Goal: Task Accomplishment & Management: Manage account settings

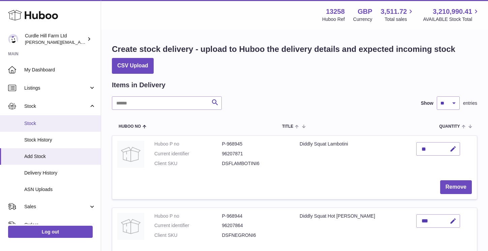
click at [38, 126] on span "Stock" at bounding box center [59, 123] width 71 height 6
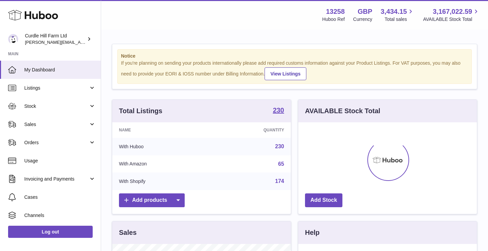
scroll to position [105, 179]
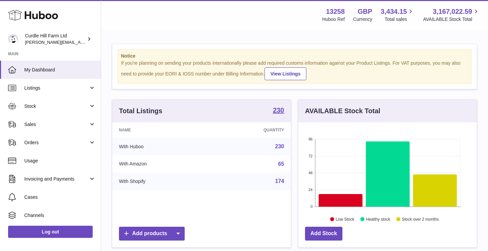
click at [333, 37] on div "Notice If you're planning on sending your products internationally please add r…" at bounding box center [294, 216] width 387 height 373
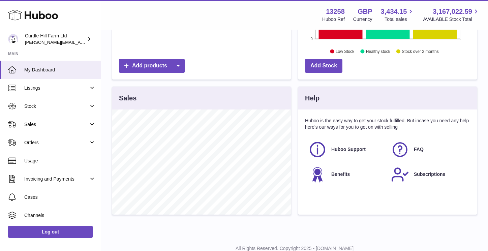
scroll to position [169, 0]
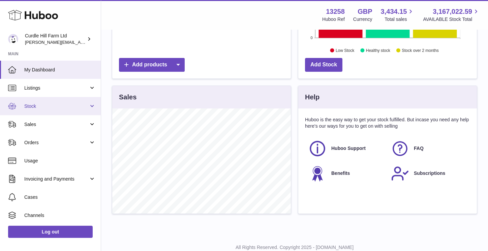
click at [52, 104] on span "Stock" at bounding box center [56, 106] width 64 height 6
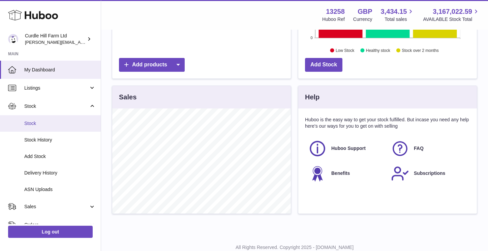
click at [38, 125] on span "Stock" at bounding box center [59, 123] width 71 height 6
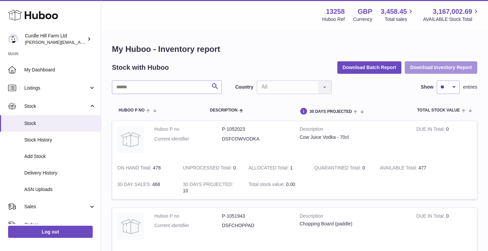
click at [437, 68] on button "Download Inventory Report" at bounding box center [441, 67] width 72 height 12
